Goal: Task Accomplishment & Management: Complete application form

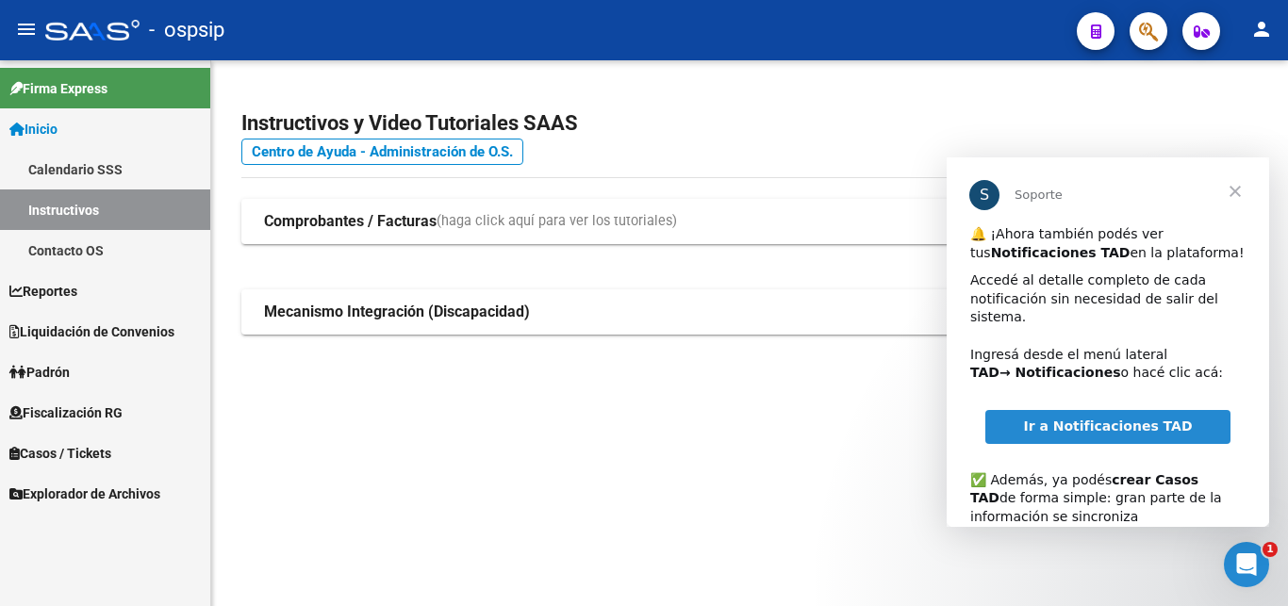
click at [114, 412] on span "Fiscalización RG" at bounding box center [65, 413] width 113 height 21
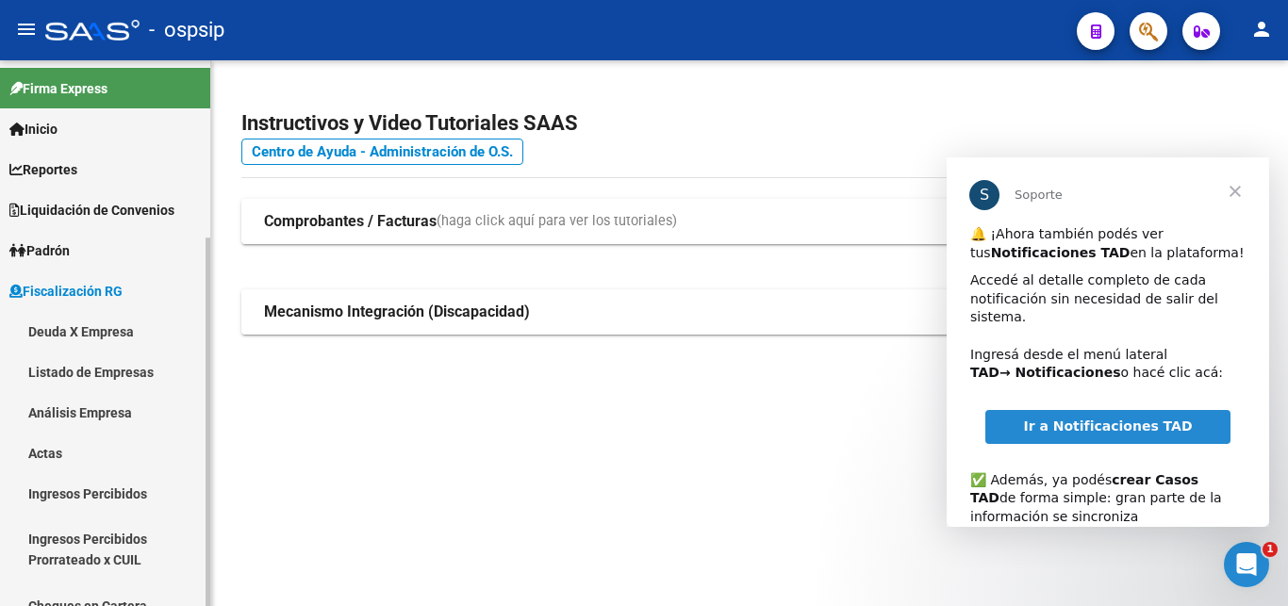
click at [102, 442] on link "Actas" at bounding box center [105, 453] width 210 height 41
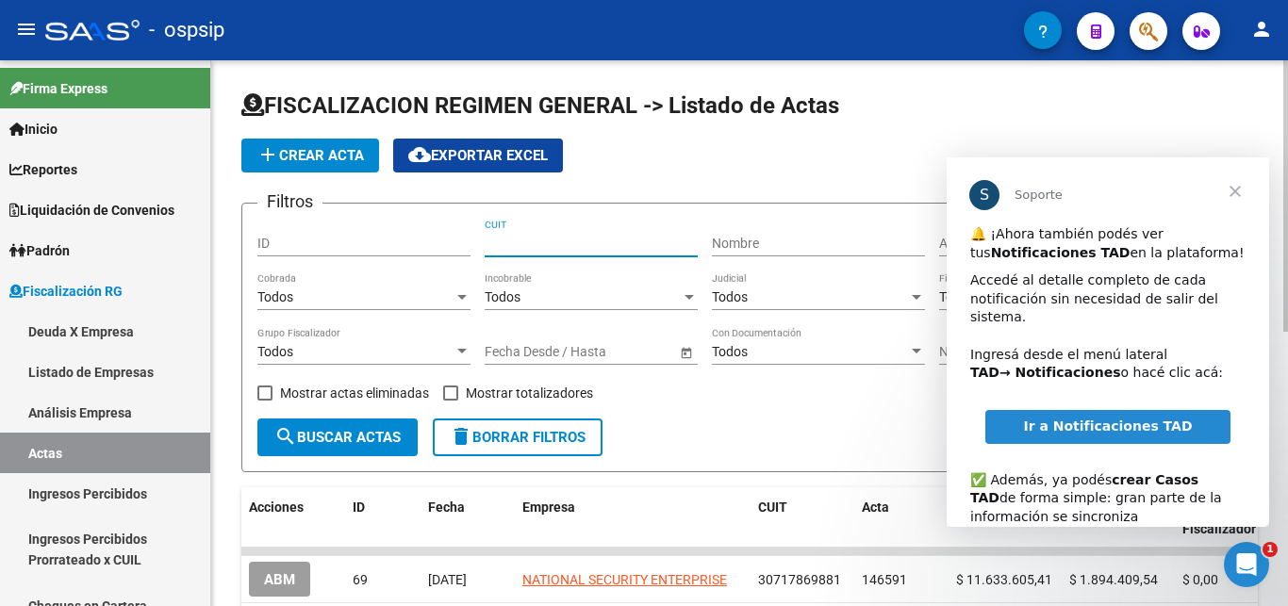
click at [551, 241] on input "CUIT" at bounding box center [591, 244] width 213 height 16
drag, startPoint x: 1244, startPoint y: 187, endPoint x: 1645, endPoint y: 387, distance: 448.7
click at [1244, 187] on span "Cerrar" at bounding box center [1235, 191] width 68 height 68
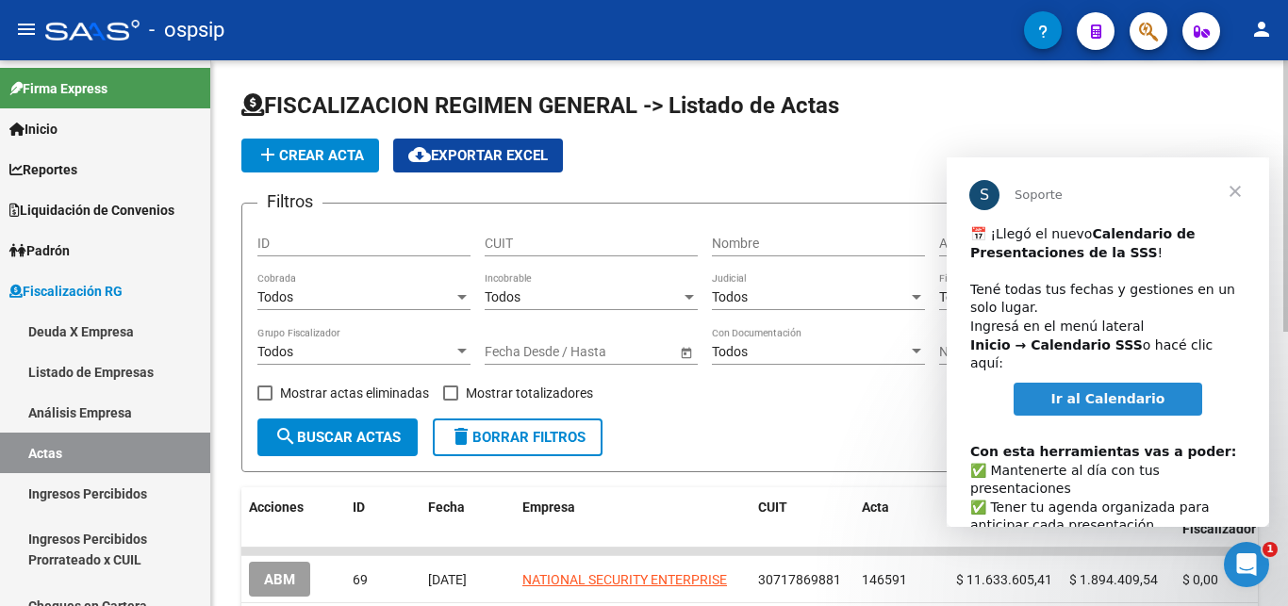
click at [578, 243] on input "CUIT" at bounding box center [591, 244] width 213 height 16
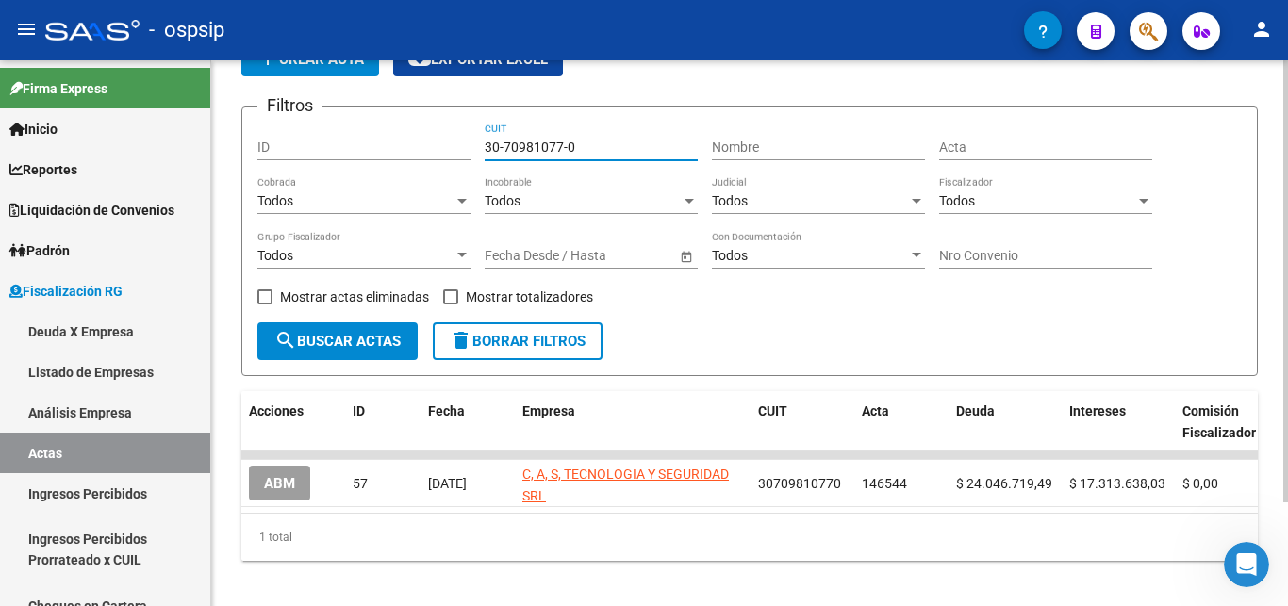
scroll to position [128, 0]
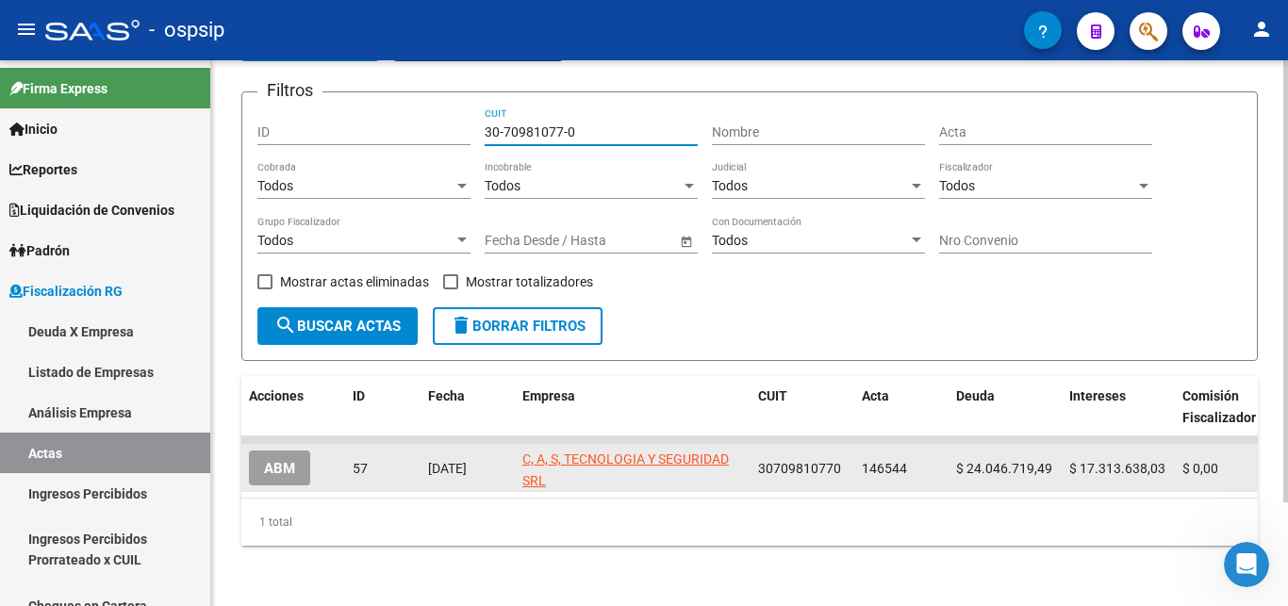
type input "30-70981077-0"
click at [255, 461] on button "ABM" at bounding box center [279, 468] width 61 height 35
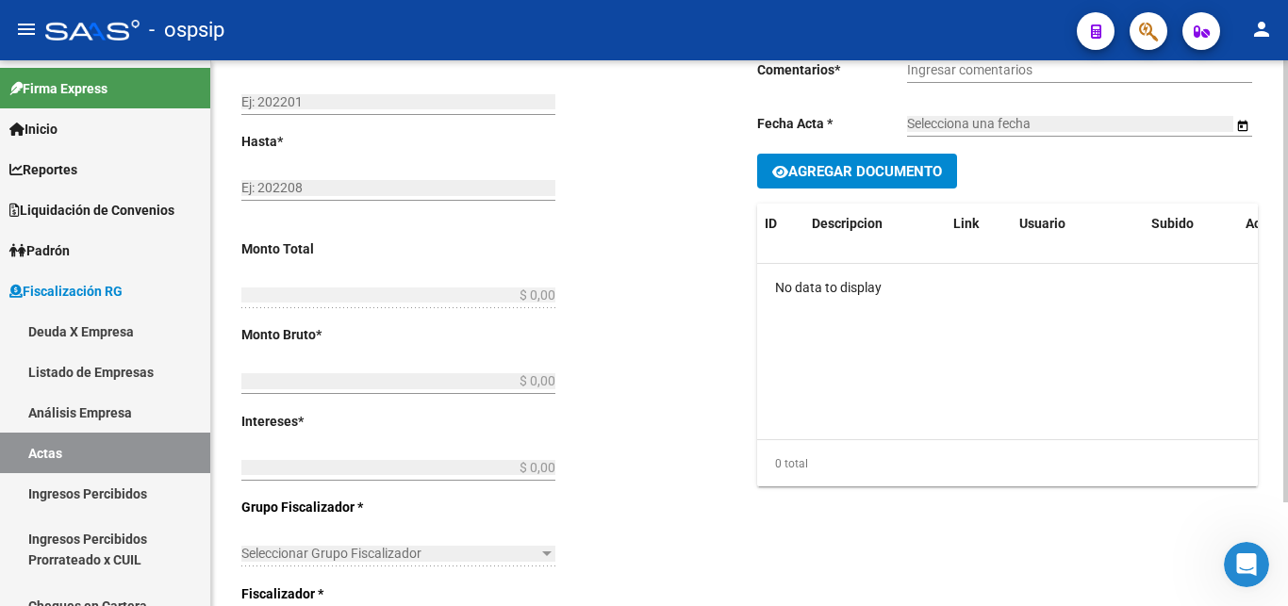
type input "202204"
type input "202410"
type input "$ 41.360.357,52"
type input "$ 24.046.719,49"
type input "$ 17.313.638,03"
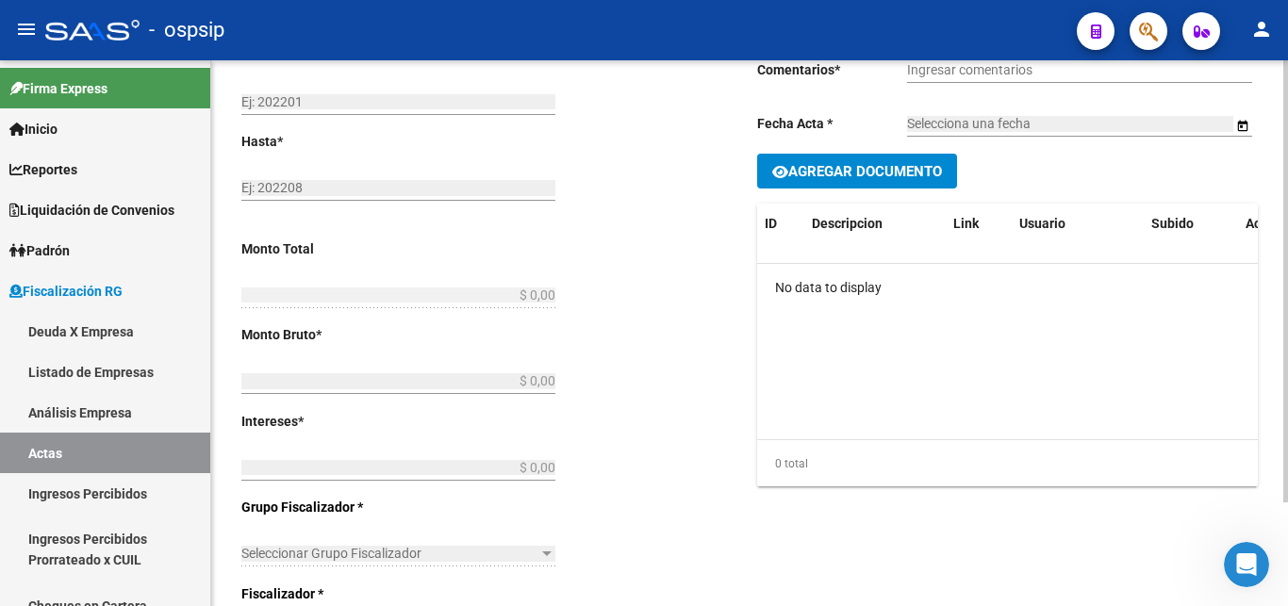
type input "146544"
type input "5008O"
checkbox input "true"
type input "Leg. 80018. Convenio 18 cuotas de $2.297.797,64 cada una 1er vto [DATE]."
type input "[DATE]"
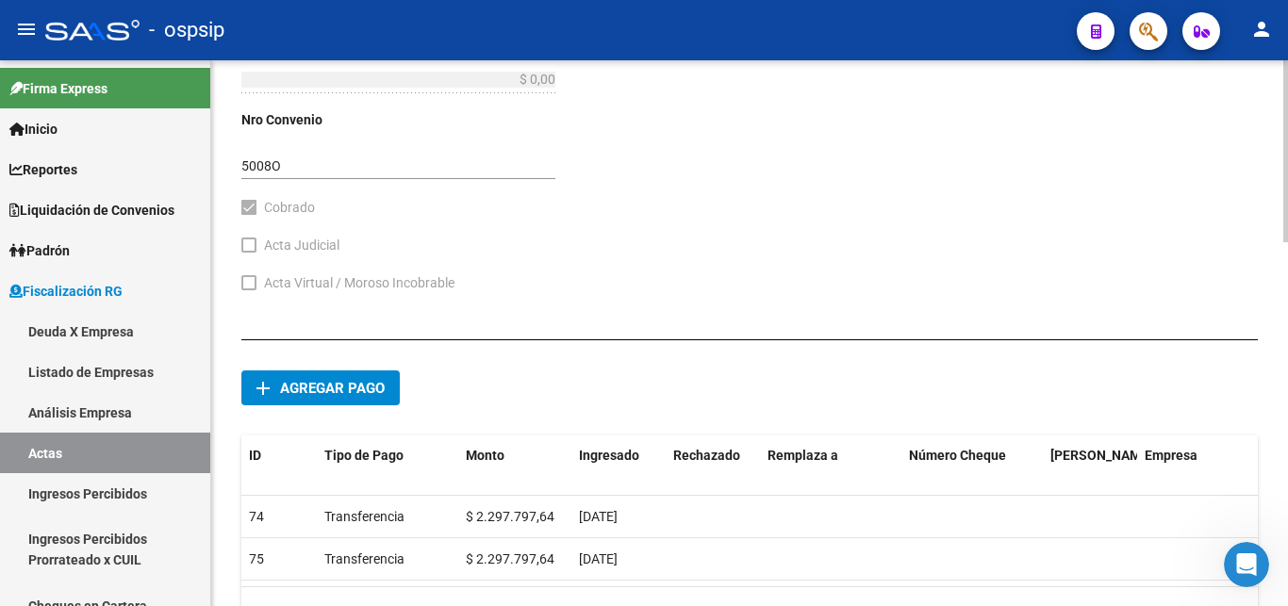
scroll to position [1089, 0]
